Goal: Complete application form

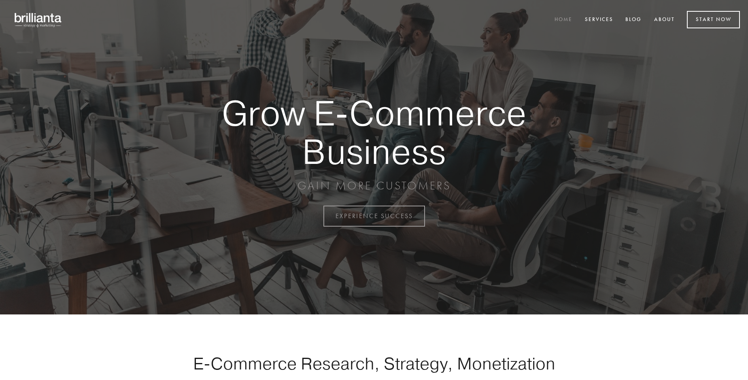
scroll to position [2121, 0]
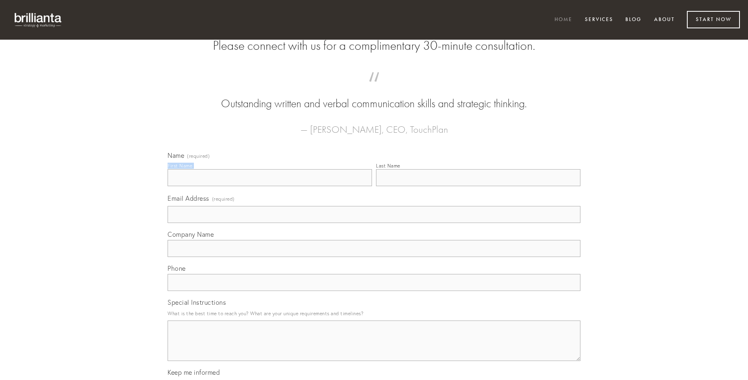
type input "[PERSON_NAME]-Hilll DVM"
click at [478, 186] on input "Last Name" at bounding box center [478, 177] width 204 height 17
type input "[PERSON_NAME]-Hilll DVM"
click at [374, 223] on input "Email Address (required)" at bounding box center [373, 214] width 413 height 17
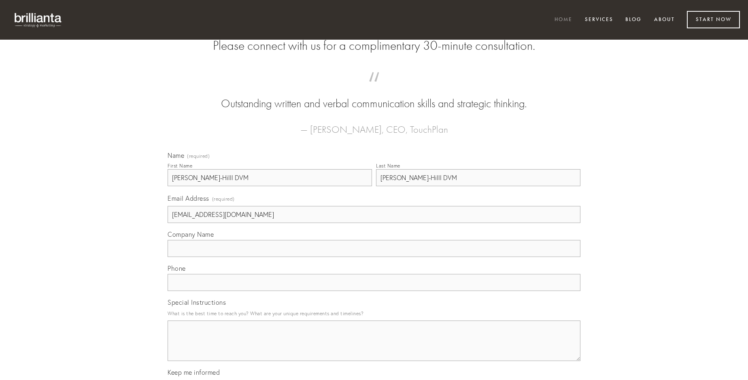
type input "[EMAIL_ADDRESS][DOMAIN_NAME]"
click at [374, 257] on input "Company Name" at bounding box center [373, 248] width 413 height 17
type input "comprehendo"
click at [374, 291] on input "text" at bounding box center [373, 282] width 413 height 17
click at [374, 348] on textarea "Special Instructions" at bounding box center [373, 340] width 413 height 40
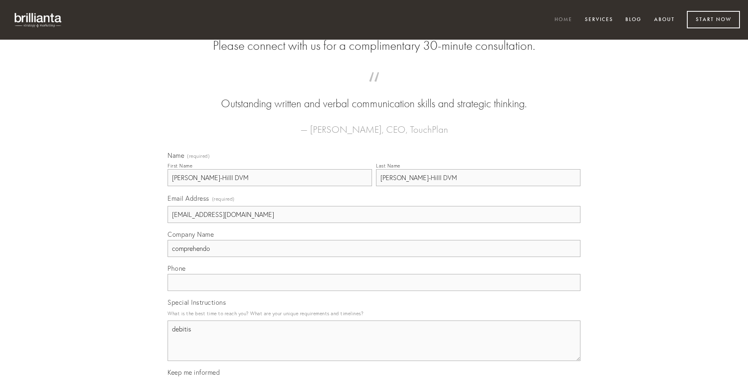
type textarea "debitis"
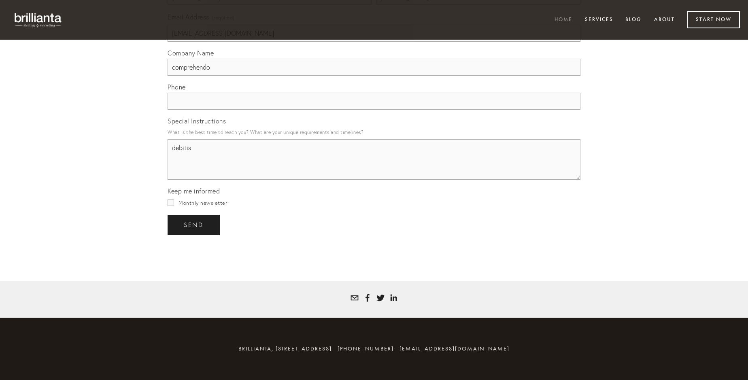
click at [194, 225] on span "send" at bounding box center [194, 224] width 20 height 7
